Goal: Find specific page/section: Find specific page/section

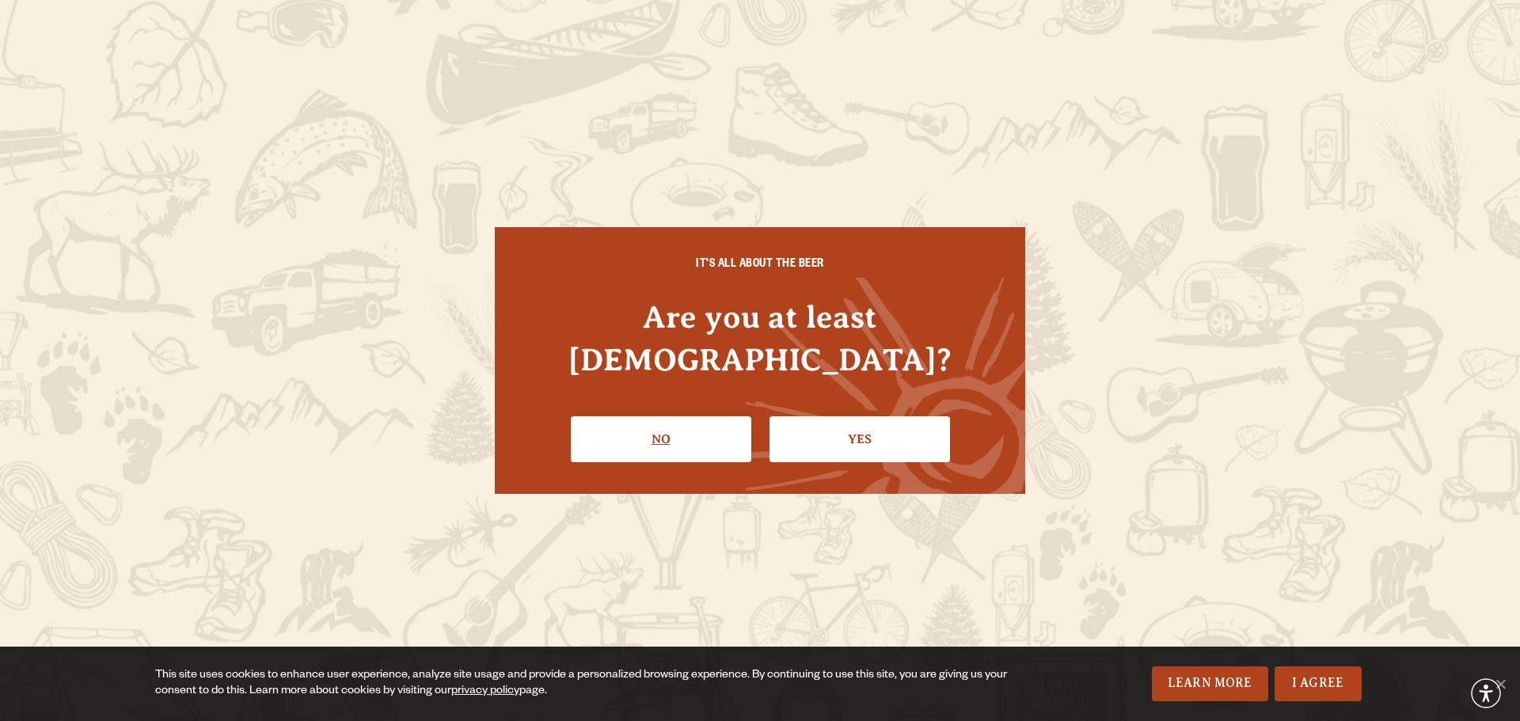
click at [663, 416] on link "No" at bounding box center [661, 439] width 180 height 46
click at [925, 425] on link "Yes" at bounding box center [859, 439] width 180 height 46
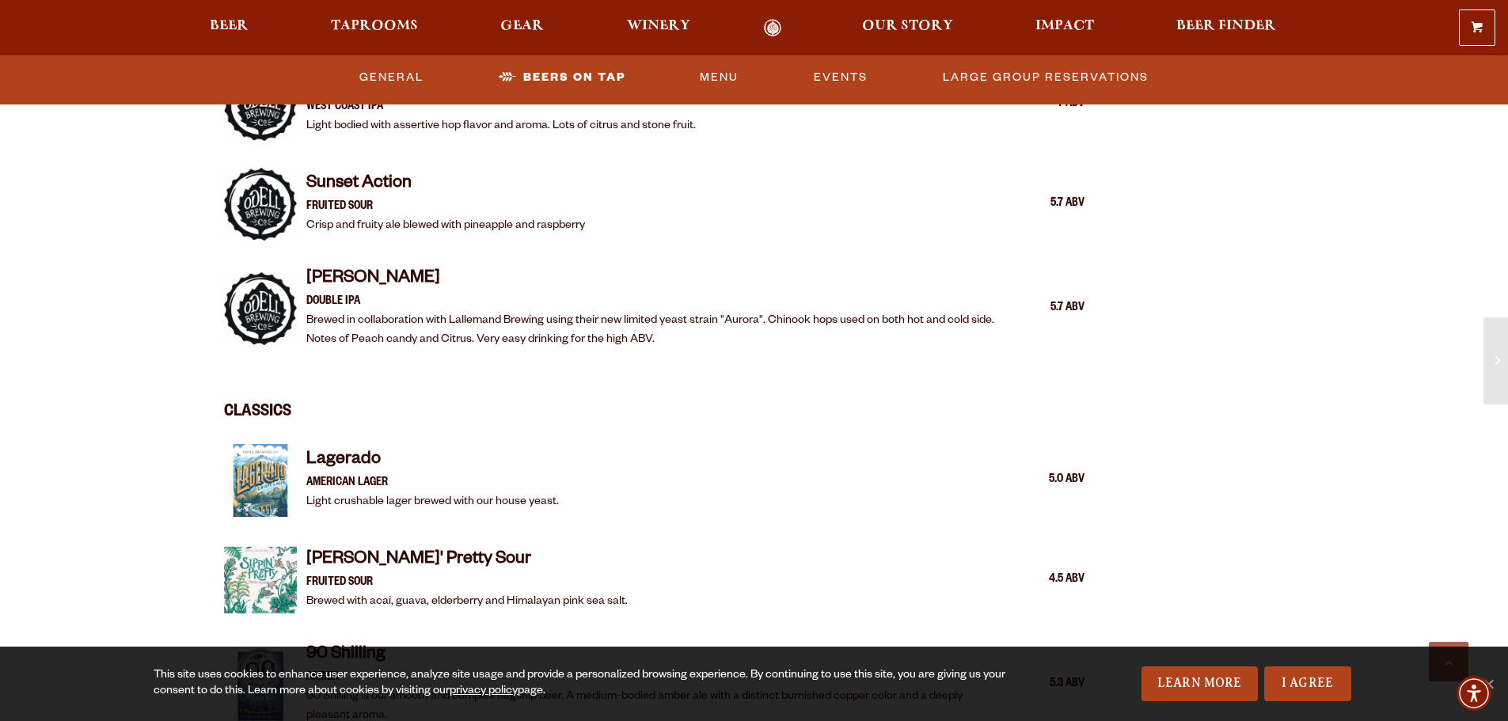
scroll to position [2692, 0]
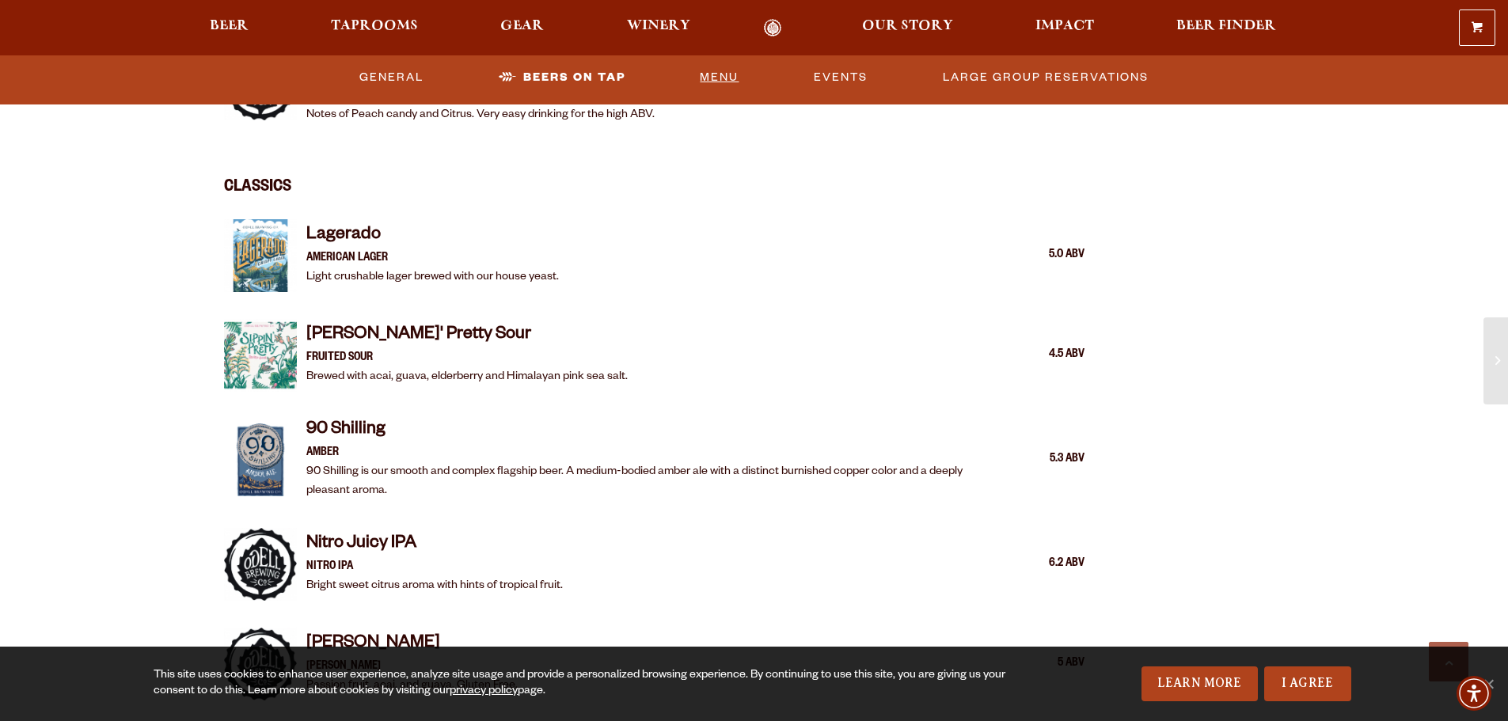
click at [707, 78] on link "Menu" at bounding box center [718, 77] width 51 height 36
